Goal: Task Accomplishment & Management: Manage account settings

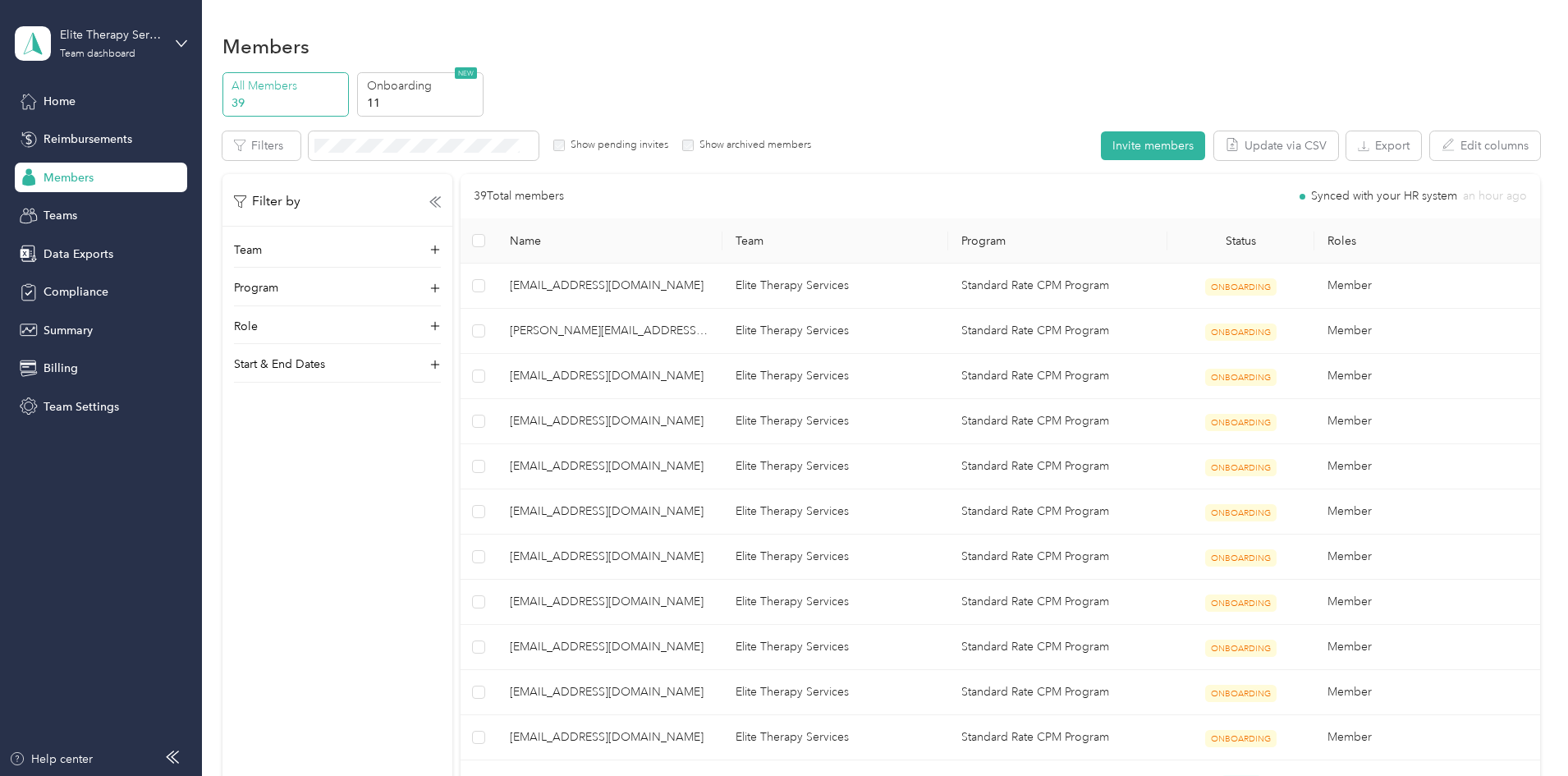
click at [343, 86] on p "All Members" at bounding box center [287, 86] width 111 height 18
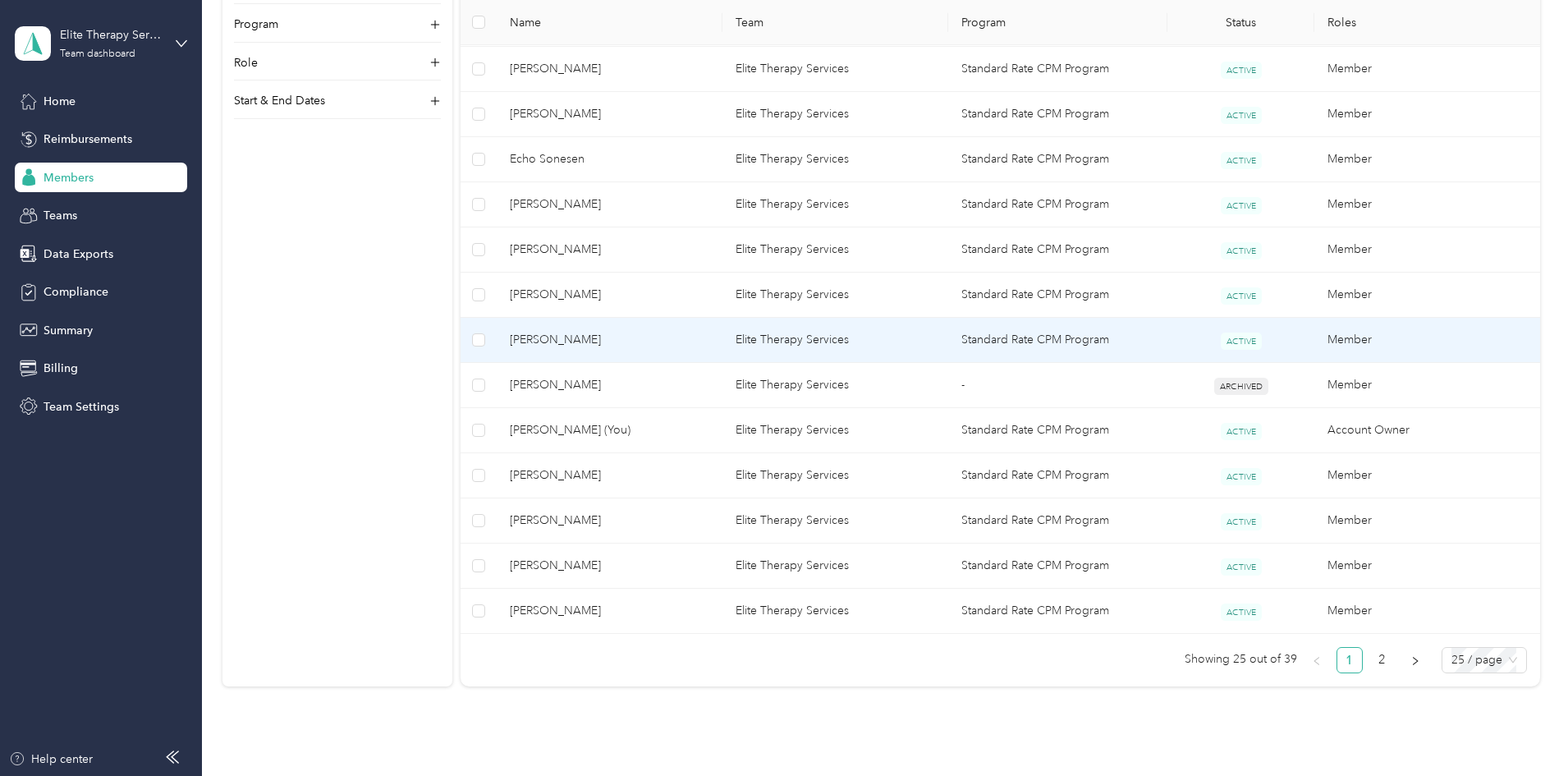
scroll to position [822, 0]
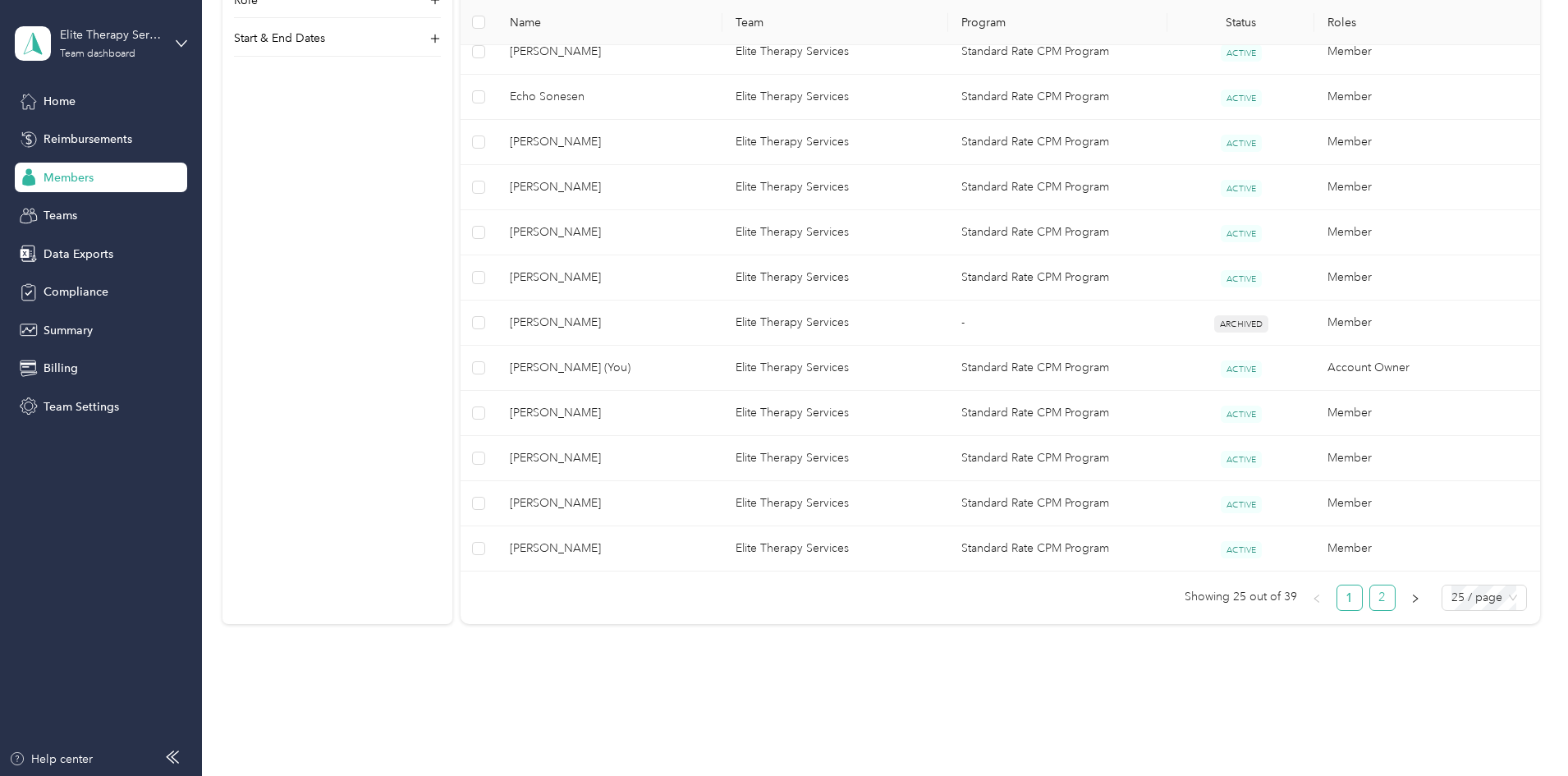
click at [1370, 594] on link "2" at bounding box center [1382, 598] width 25 height 25
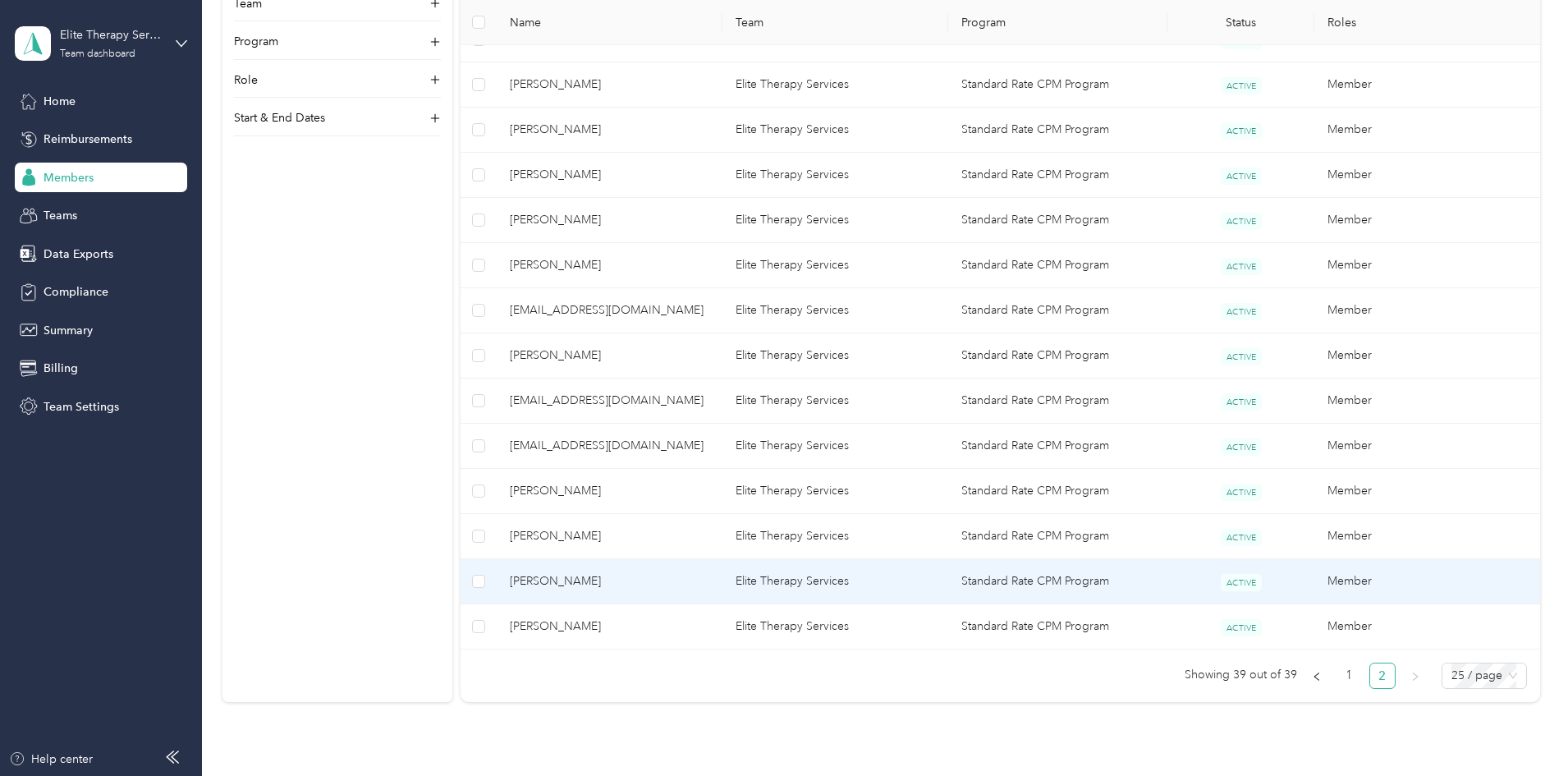
scroll to position [192, 0]
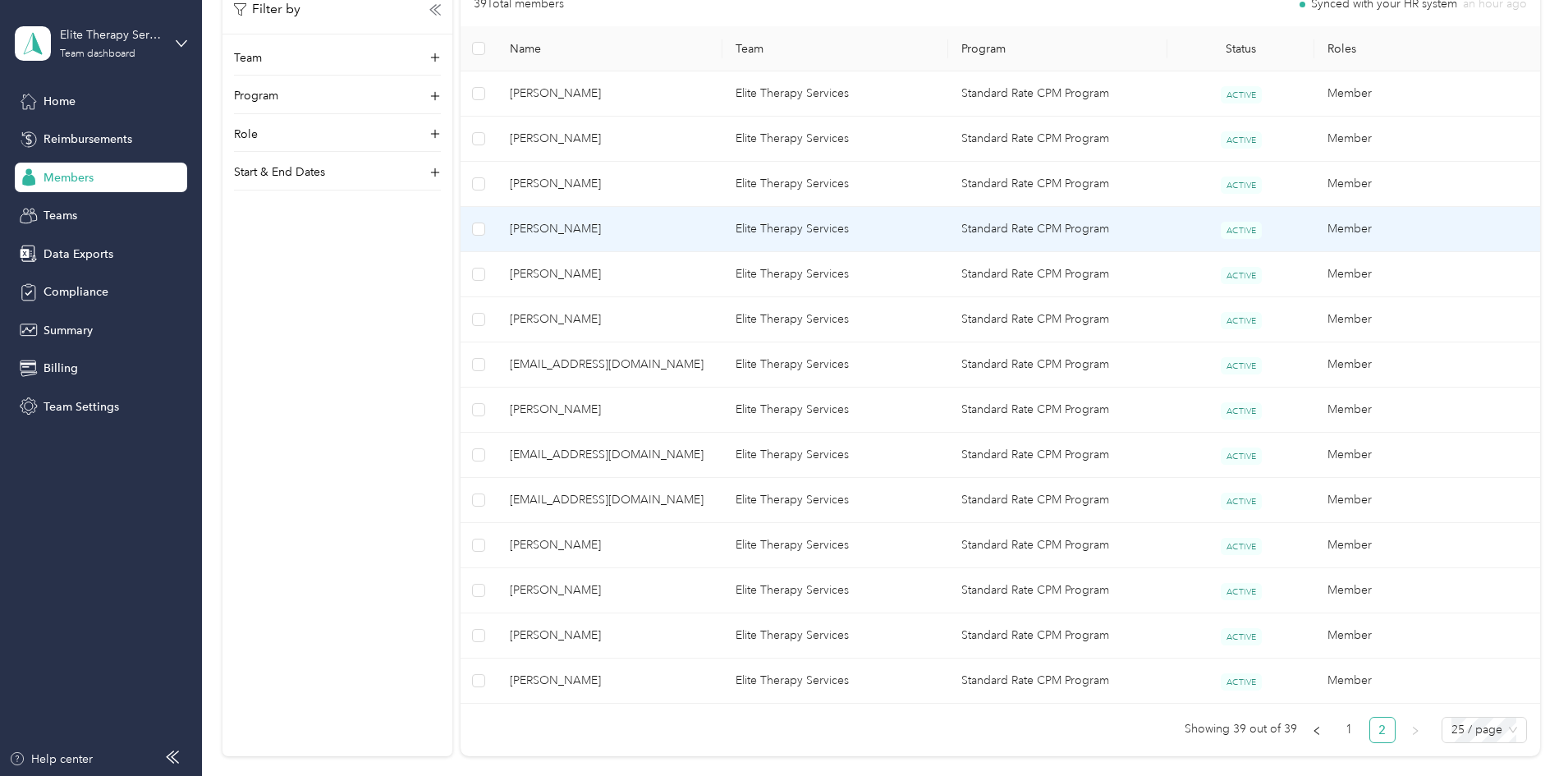
click at [629, 223] on span "[PERSON_NAME]" at bounding box center [609, 229] width 199 height 18
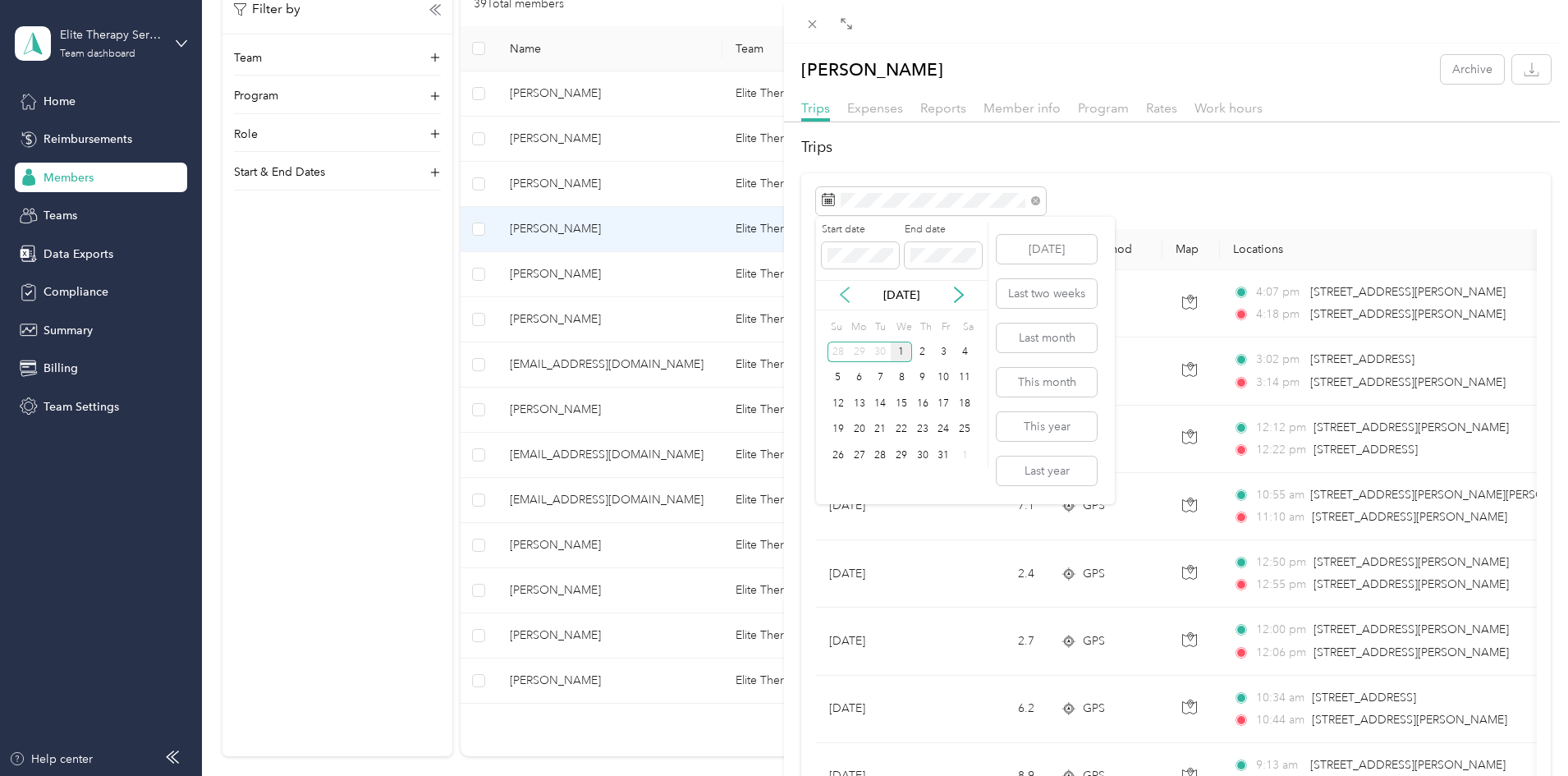
click at [840, 291] on icon at bounding box center [844, 294] width 17 height 17
click at [854, 352] on div "1" at bounding box center [859, 351] width 21 height 20
click at [874, 458] on div "30" at bounding box center [880, 455] width 21 height 20
